Goal: Information Seeking & Learning: Learn about a topic

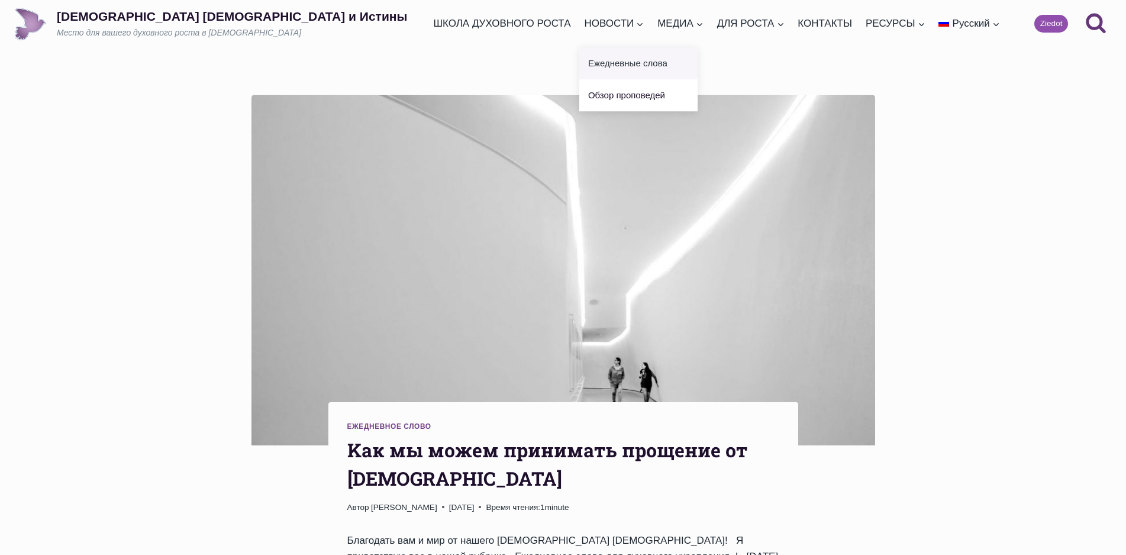
click at [579, 64] on link "Ежедневные слова" at bounding box center [638, 63] width 118 height 32
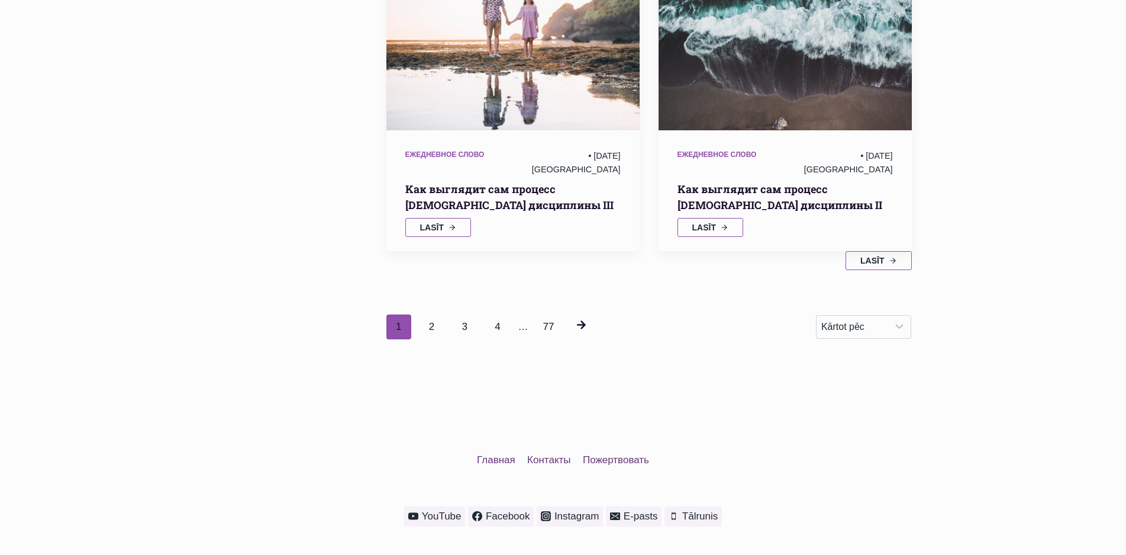
scroll to position [1545, 0]
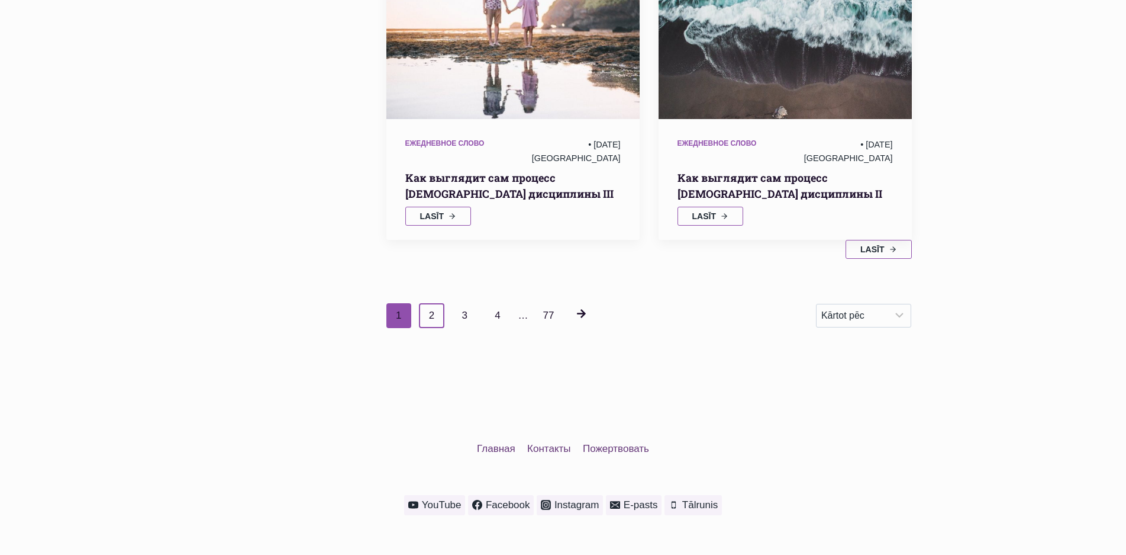
click at [435, 303] on link "2" at bounding box center [431, 315] width 25 height 25
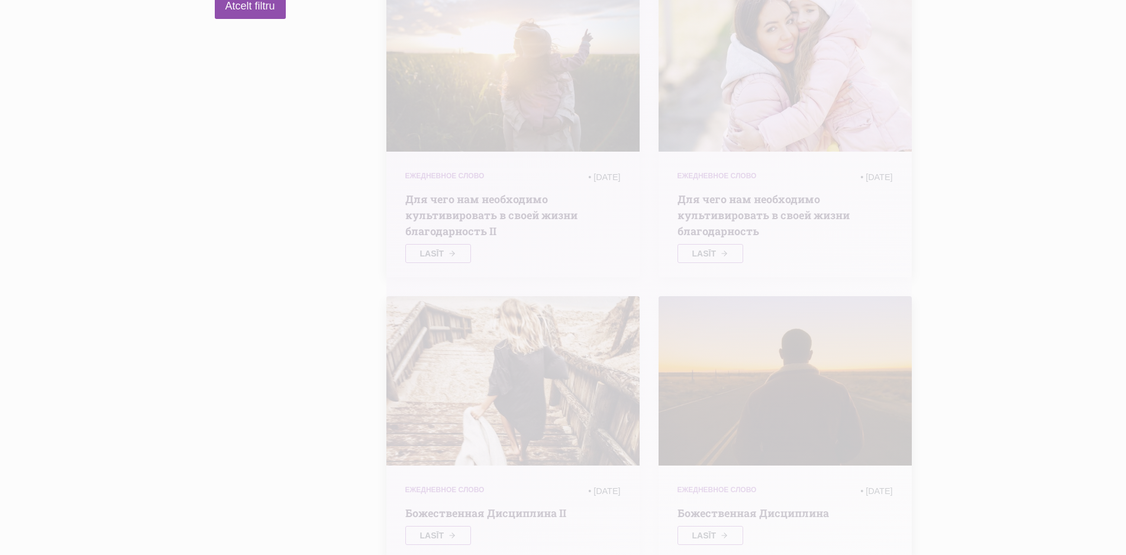
scroll to position [229, 0]
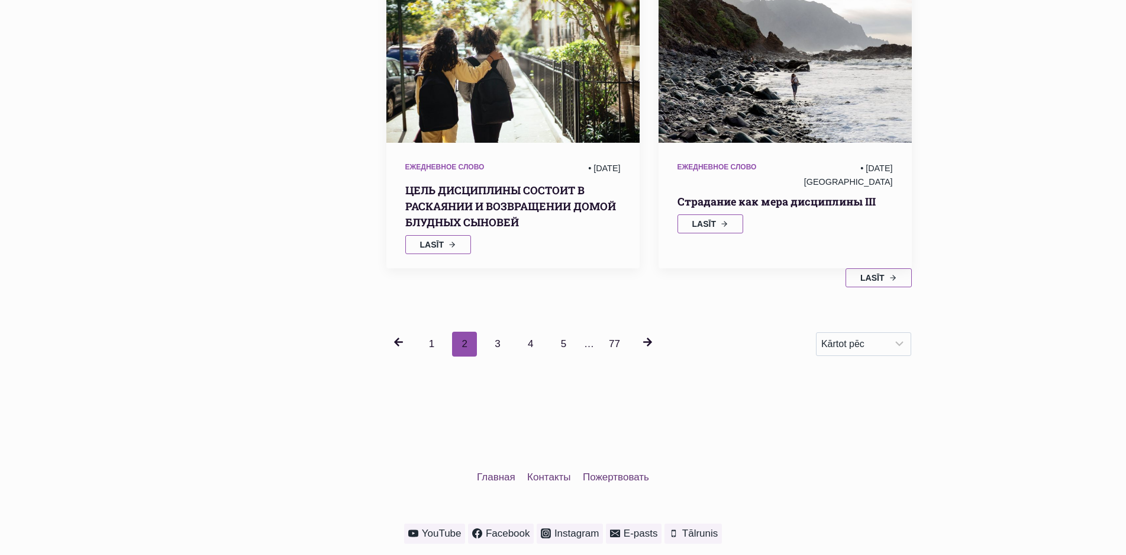
scroll to position [1545, 0]
